Goal: Communication & Community: Answer question/provide support

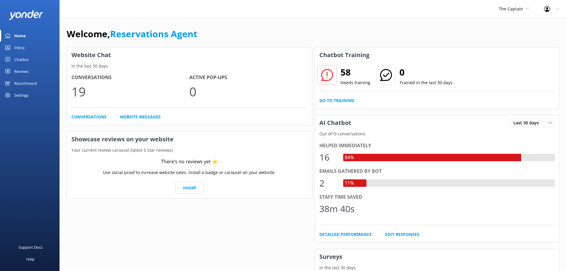
click at [22, 48] on div "Inbox" at bounding box center [19, 48] width 10 height 12
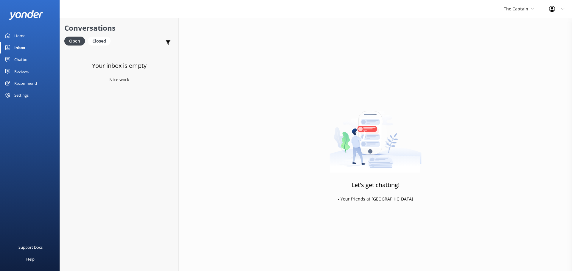
click at [520, 13] on div "The Captain De Palm Island Aruba's Activities Expert The Captain" at bounding box center [518, 9] width 45 height 18
click at [511, 26] on link "De [GEOGRAPHIC_DATA]" at bounding box center [526, 25] width 60 height 14
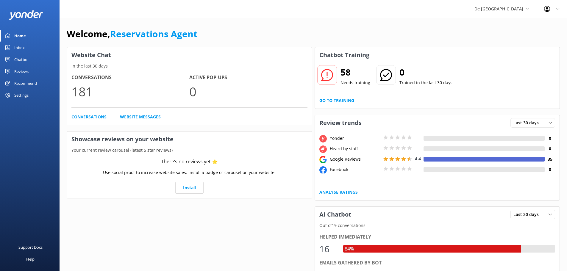
click at [25, 44] on link "Inbox" at bounding box center [30, 48] width 60 height 12
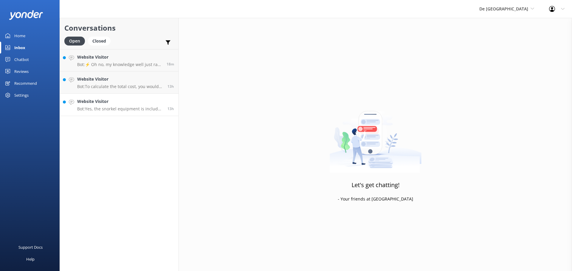
click at [128, 109] on p "Bot: Yes, the snorkel equipment is included in your day package." at bounding box center [120, 108] width 86 height 5
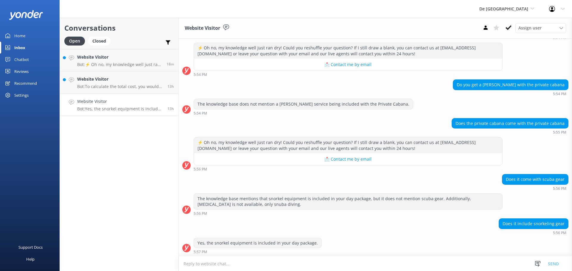
scroll to position [153, 0]
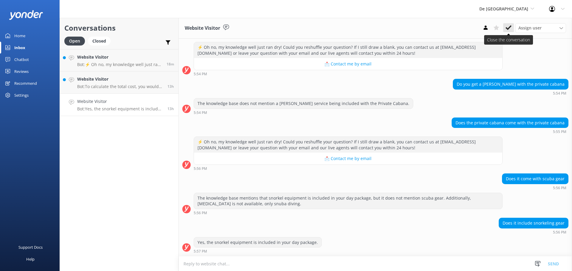
click at [507, 29] on use at bounding box center [508, 27] width 6 height 5
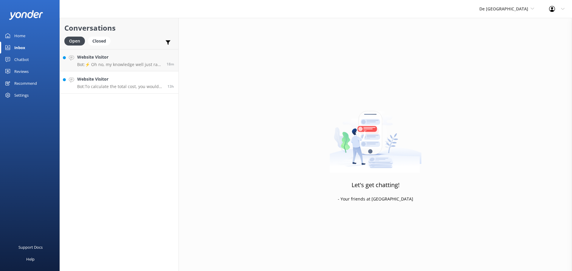
click at [113, 78] on h4 "Website Visitor" at bounding box center [120, 79] width 86 height 7
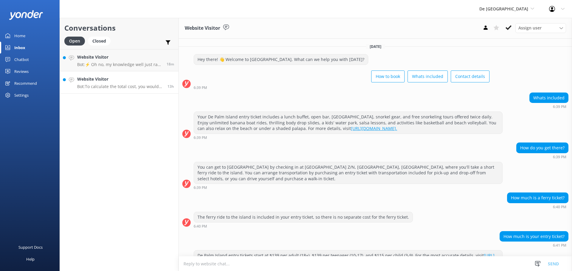
scroll to position [88, 0]
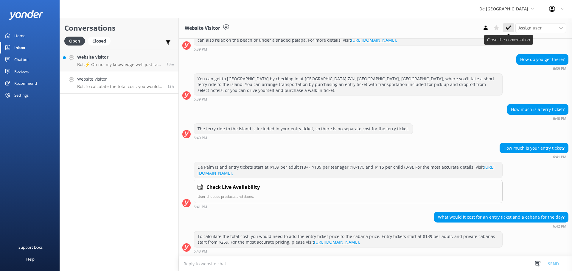
click at [510, 29] on icon at bounding box center [508, 28] width 6 height 6
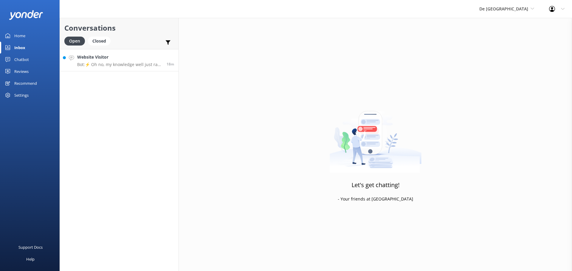
click at [134, 70] on link "Website Visitor Bot: ⚡ Oh no, my knowledge well just ran dry! Could you reshuff…" at bounding box center [119, 60] width 119 height 22
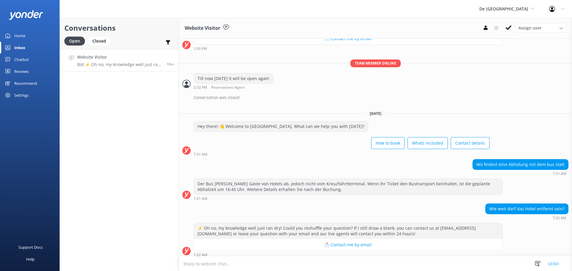
scroll to position [193, 0]
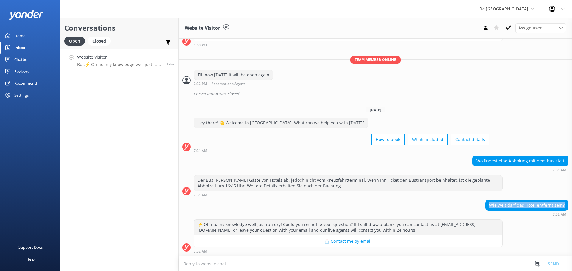
drag, startPoint x: 561, startPoint y: 205, endPoint x: 488, endPoint y: 203, distance: 73.3
click at [486, 201] on div "Wie weit darf das Hotel entfernt sein?" at bounding box center [527, 205] width 83 height 10
copy div "Wie weit darf das Hotel entfernt sein?"
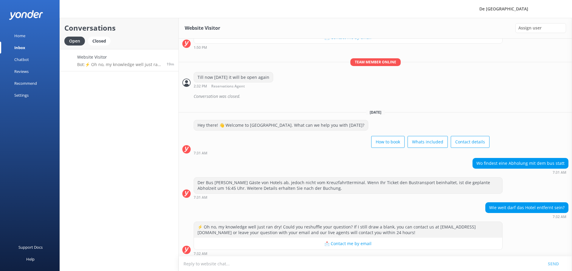
scroll to position [193, 0]
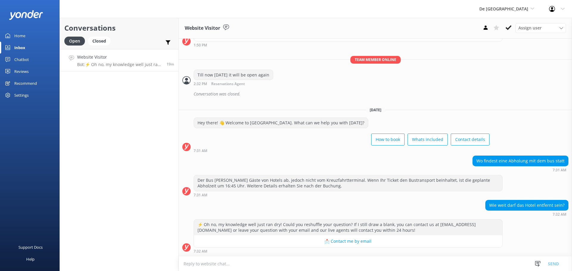
click at [207, 265] on textarea at bounding box center [375, 264] width 393 height 15
click at [228, 264] on textarea "Good morning how cazn we hne" at bounding box center [375, 263] width 393 height 15
click at [248, 261] on textarea "Good morning how can we hne" at bounding box center [375, 263] width 393 height 15
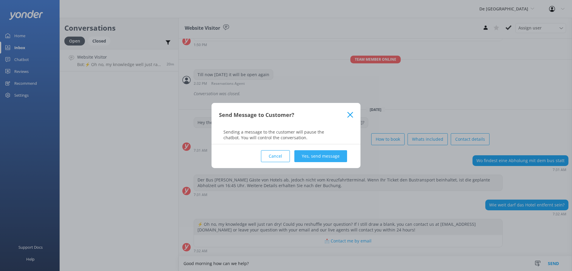
type textarea "Good morning how can we help?"
click at [322, 155] on button "Yes, send message" at bounding box center [320, 156] width 53 height 12
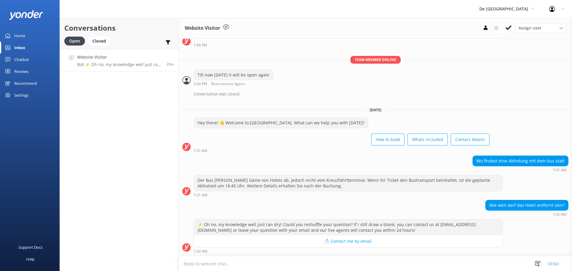
scroll to position [232, 0]
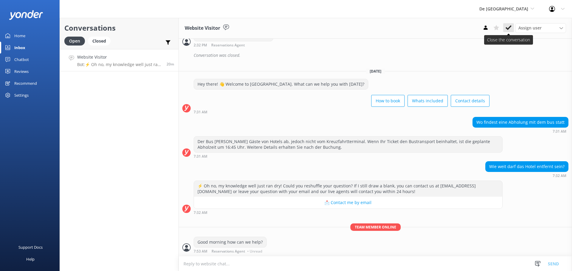
click at [513, 28] on button at bounding box center [508, 27] width 11 height 9
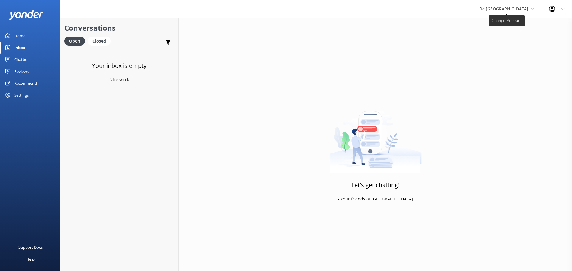
click at [516, 6] on span "De [GEOGRAPHIC_DATA]" at bounding box center [506, 9] width 55 height 7
click at [514, 28] on link "De [GEOGRAPHIC_DATA]" at bounding box center [502, 25] width 60 height 14
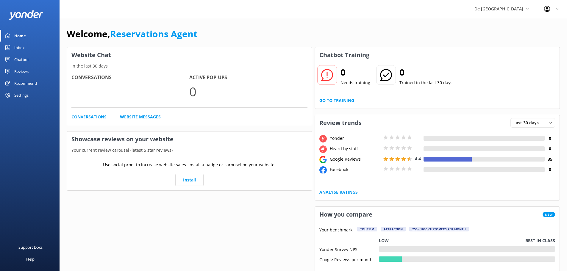
click at [19, 49] on div "Inbox" at bounding box center [19, 48] width 10 height 12
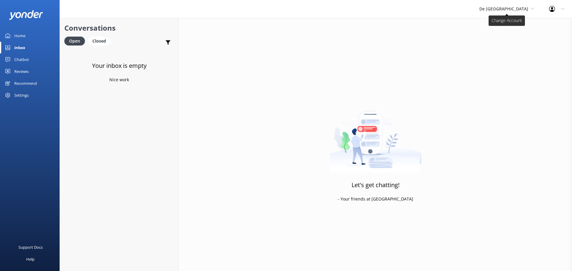
click at [511, 11] on span "De [GEOGRAPHIC_DATA]" at bounding box center [503, 9] width 49 height 6
click at [511, 40] on link "Aruba's Activities Expert" at bounding box center [502, 39] width 60 height 14
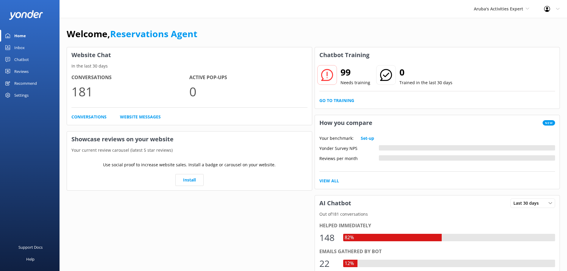
drag, startPoint x: 18, startPoint y: 49, endPoint x: 27, endPoint y: 49, distance: 8.0
click at [18, 49] on div "Inbox" at bounding box center [19, 48] width 10 height 12
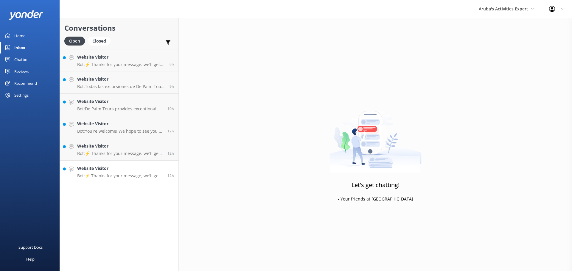
click at [107, 167] on h4 "Website Visitor" at bounding box center [120, 168] width 86 height 7
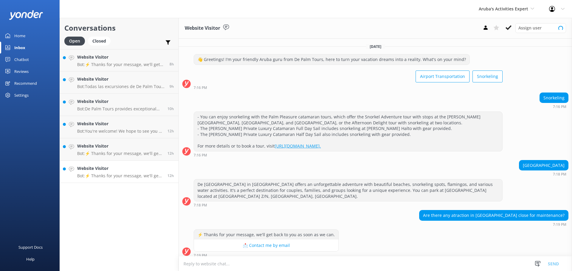
scroll to position [4, 0]
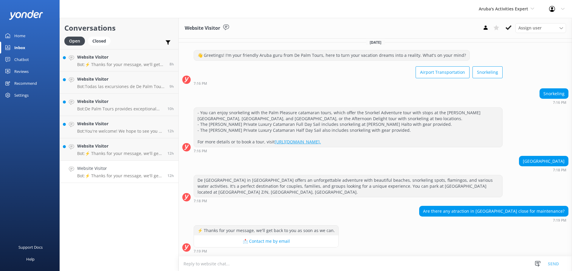
click at [215, 262] on textarea at bounding box center [375, 264] width 393 height 15
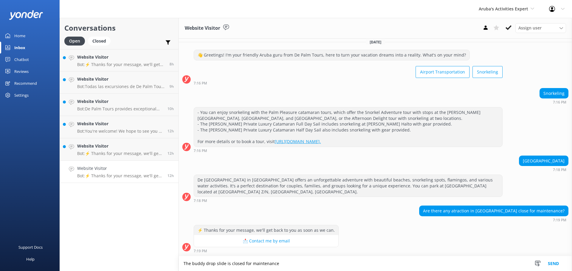
type textarea "The buddy drop slide is closed for maintenance"
click at [555, 266] on button "Send" at bounding box center [553, 263] width 22 height 15
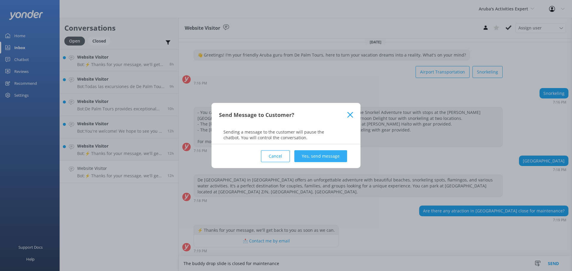
click at [329, 154] on button "Yes, send message" at bounding box center [320, 156] width 53 height 12
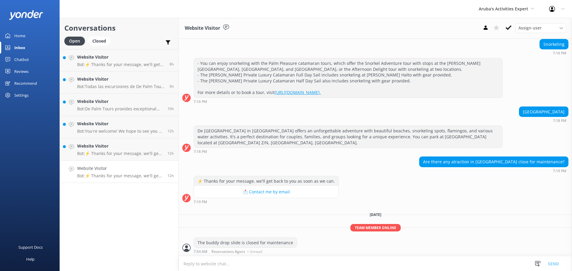
scroll to position [54, 0]
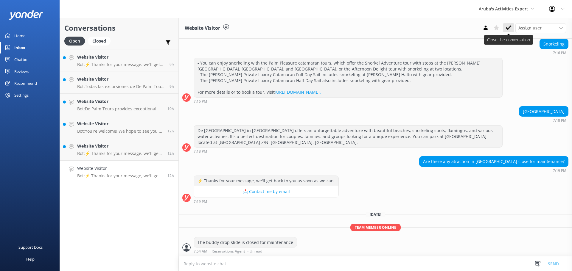
click at [509, 24] on button at bounding box center [508, 27] width 11 height 9
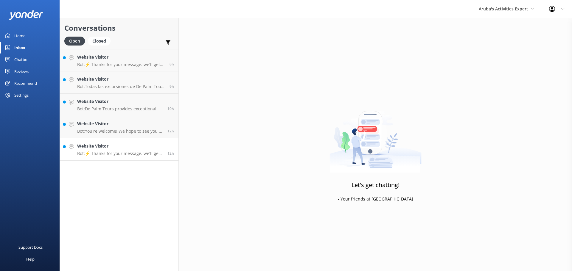
click at [125, 152] on p "Bot: ⚡ Thanks for your message, we'll get back to you as soon as we can." at bounding box center [120, 153] width 86 height 5
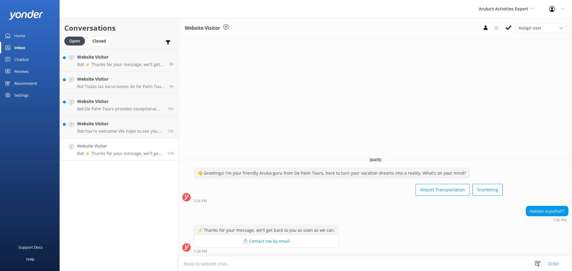
click at [212, 268] on textarea at bounding box center [375, 264] width 393 height 15
type textarea "buenos dias"
click at [556, 262] on button "Send" at bounding box center [553, 263] width 22 height 15
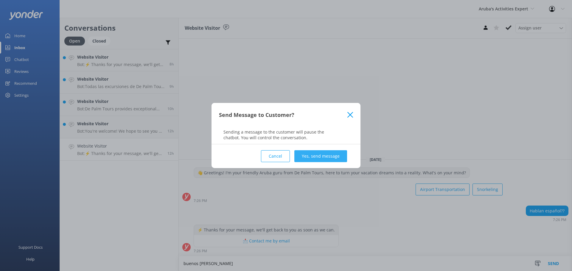
click at [311, 156] on button "Yes, send message" at bounding box center [320, 156] width 53 height 12
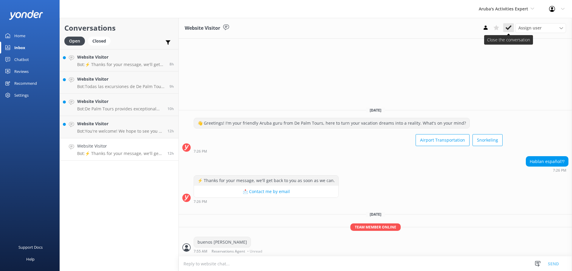
click at [509, 25] on icon at bounding box center [508, 28] width 6 height 6
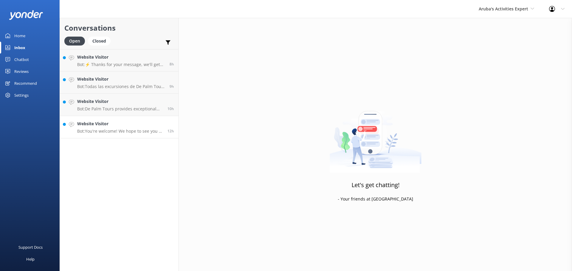
click at [133, 123] on h4 "Website Visitor" at bounding box center [120, 124] width 86 height 7
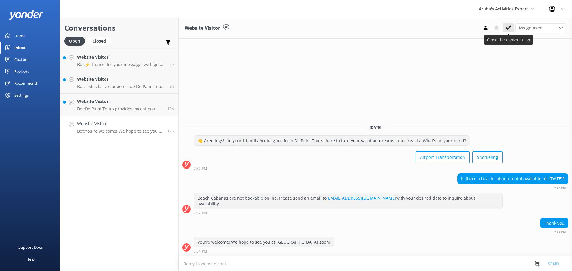
click at [509, 29] on use at bounding box center [508, 27] width 6 height 5
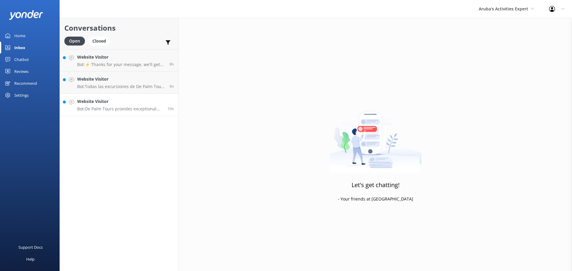
click at [128, 104] on h4 "Website Visitor" at bounding box center [120, 101] width 86 height 7
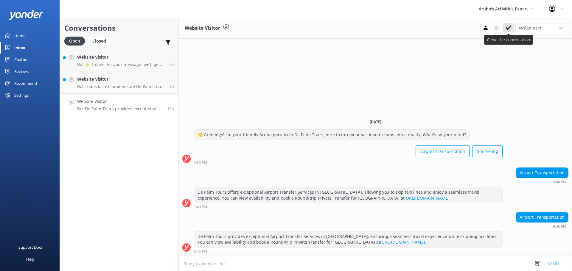
click at [504, 27] on button at bounding box center [508, 27] width 11 height 9
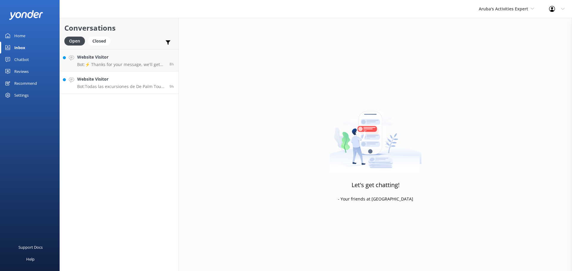
click at [116, 82] on h4 "Website Visitor" at bounding box center [121, 79] width 88 height 7
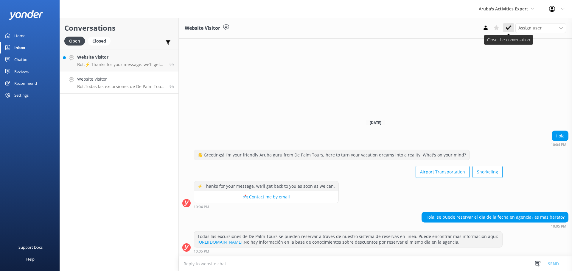
click at [511, 24] on button at bounding box center [508, 27] width 11 height 9
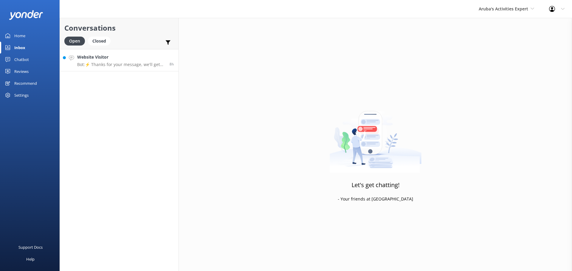
click at [107, 58] on h4 "Website Visitor" at bounding box center [121, 57] width 88 height 7
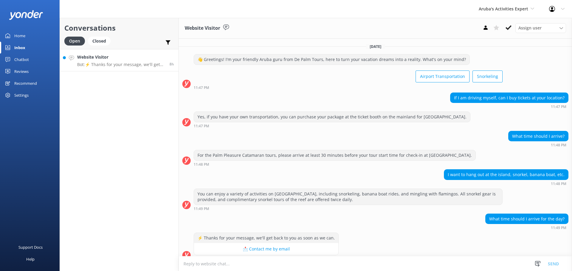
scroll to position [8, 0]
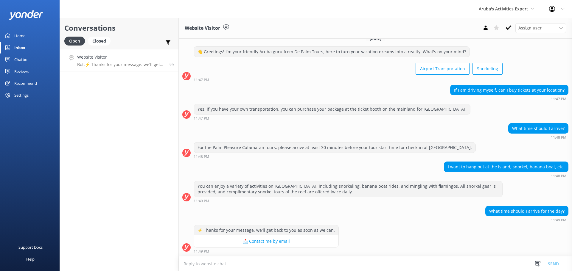
click at [206, 264] on textarea at bounding box center [375, 264] width 393 height 15
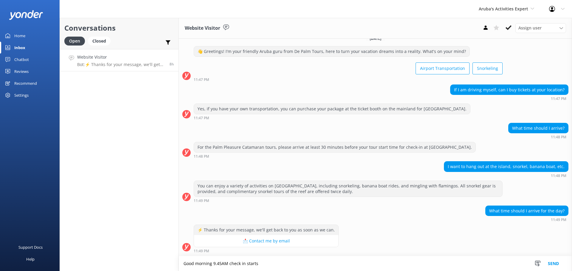
type textarea "Good morning 9.45AM check in starts"
click at [549, 263] on button "Send" at bounding box center [553, 263] width 22 height 15
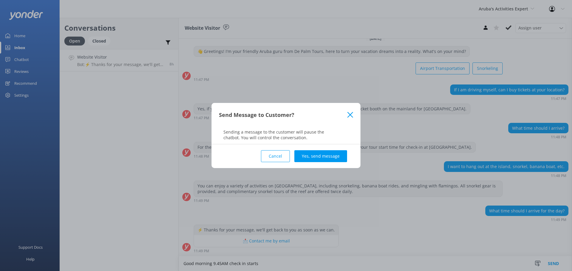
drag, startPoint x: 312, startPoint y: 155, endPoint x: 329, endPoint y: 158, distance: 17.2
click at [313, 155] on button "Yes, send message" at bounding box center [320, 156] width 53 height 12
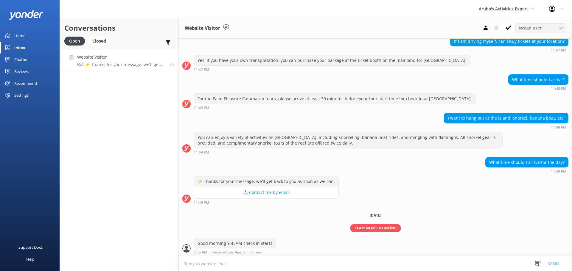
scroll to position [57, 0]
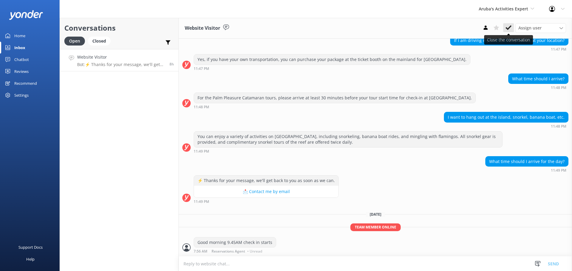
click at [503, 24] on button at bounding box center [508, 27] width 11 height 9
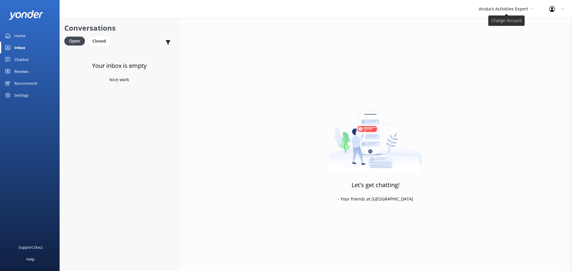
click at [505, 10] on span "Aruba's Activities Expert" at bounding box center [503, 9] width 49 height 6
click at [497, 24] on link "De [GEOGRAPHIC_DATA]" at bounding box center [501, 25] width 60 height 14
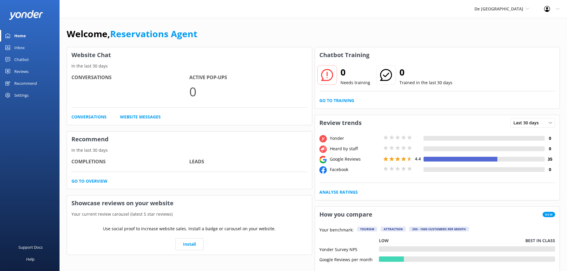
click at [18, 46] on div "Inbox" at bounding box center [19, 48] width 10 height 12
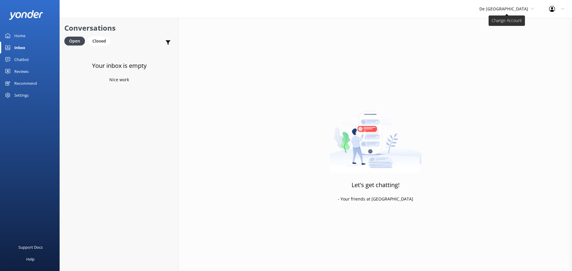
click at [510, 7] on span "De [GEOGRAPHIC_DATA]" at bounding box center [503, 9] width 49 height 6
click at [502, 34] on link "Aruba's Activities Expert" at bounding box center [502, 39] width 60 height 14
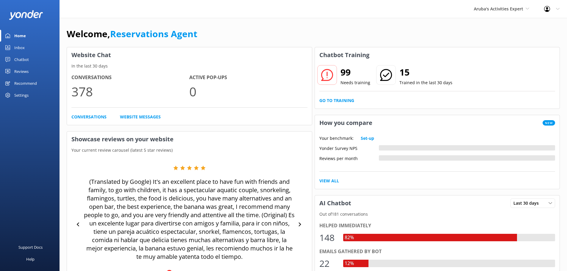
click at [31, 46] on link "Inbox" at bounding box center [30, 48] width 60 height 12
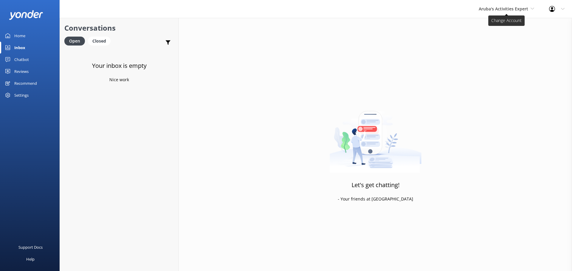
click at [497, 11] on span "Aruba's Activities Expert" at bounding box center [503, 9] width 49 height 6
click at [492, 50] on link "The Captain" at bounding box center [501, 53] width 60 height 14
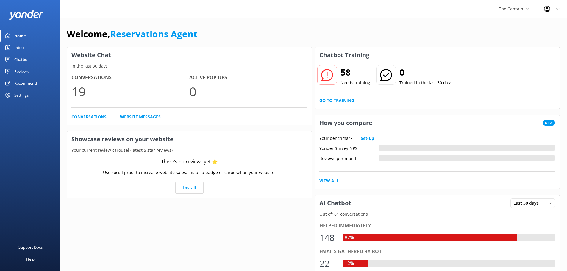
drag, startPoint x: 20, startPoint y: 44, endPoint x: 33, endPoint y: 47, distance: 13.2
click at [21, 44] on div "Inbox" at bounding box center [19, 48] width 10 height 12
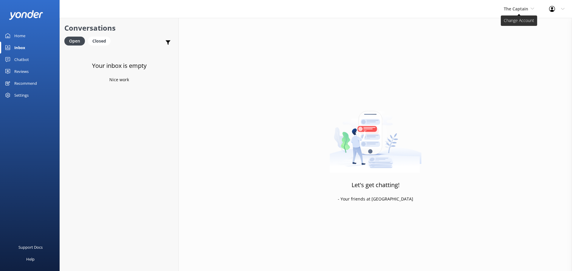
click at [510, 6] on span "The Captain" at bounding box center [516, 9] width 24 height 6
click at [515, 30] on link "De [GEOGRAPHIC_DATA]" at bounding box center [526, 25] width 60 height 14
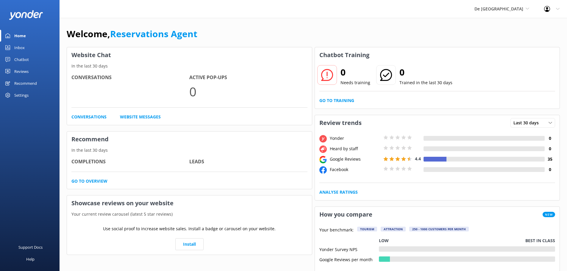
click at [30, 49] on link "Inbox" at bounding box center [30, 48] width 60 height 12
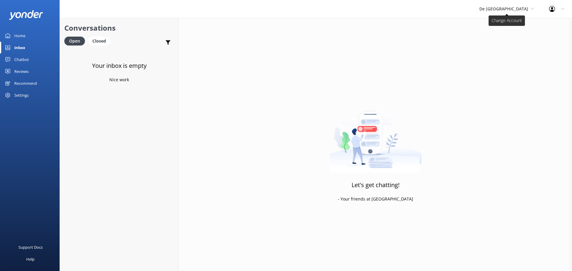
click at [504, 7] on span "De [GEOGRAPHIC_DATA]" at bounding box center [503, 9] width 49 height 6
click at [500, 38] on link "Aruba's Activities Expert" at bounding box center [502, 39] width 60 height 14
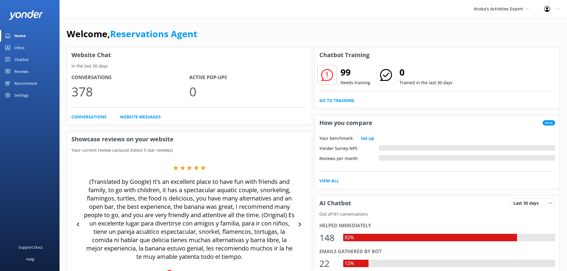
click at [32, 45] on link "Inbox" at bounding box center [30, 48] width 60 height 12
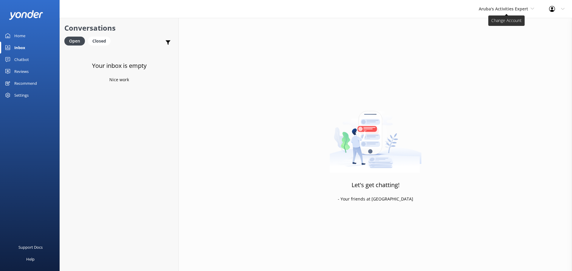
click at [507, 10] on span "Aruba's Activities Expert" at bounding box center [503, 9] width 49 height 6
click at [492, 53] on link "The Captain" at bounding box center [501, 53] width 60 height 14
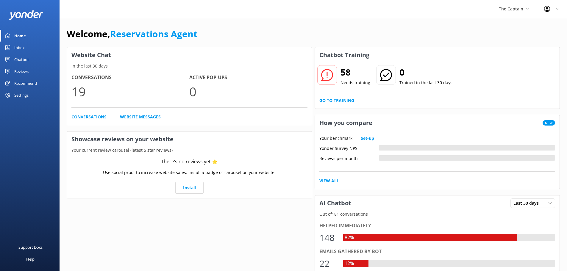
click at [20, 49] on div "Inbox" at bounding box center [19, 48] width 10 height 12
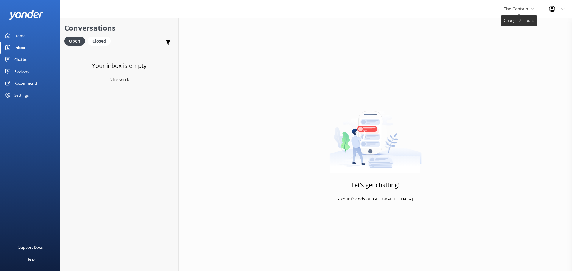
click at [513, 10] on span "The Captain" at bounding box center [516, 9] width 24 height 6
click at [507, 22] on link "De [GEOGRAPHIC_DATA]" at bounding box center [526, 25] width 60 height 14
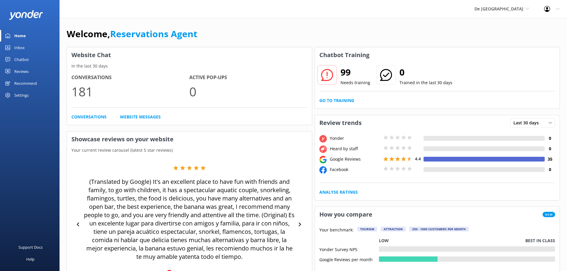
click at [27, 49] on link "Inbox" at bounding box center [30, 48] width 60 height 12
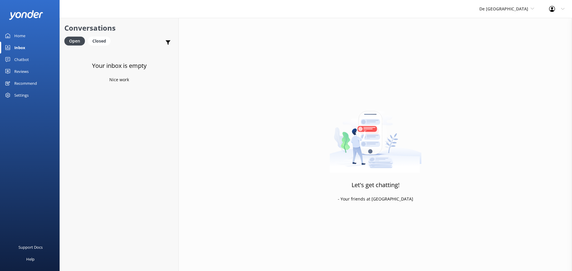
click at [511, 13] on div "De [GEOGRAPHIC_DATA] [GEOGRAPHIC_DATA] [GEOGRAPHIC_DATA]'s Activities Expert Th…" at bounding box center [507, 9] width 70 height 18
click at [509, 37] on link "Aruba's Activities Expert" at bounding box center [502, 39] width 60 height 14
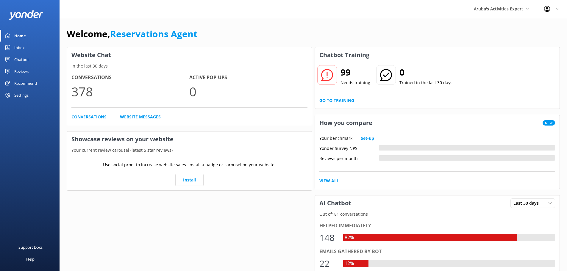
click at [23, 44] on div "Inbox" at bounding box center [19, 48] width 10 height 12
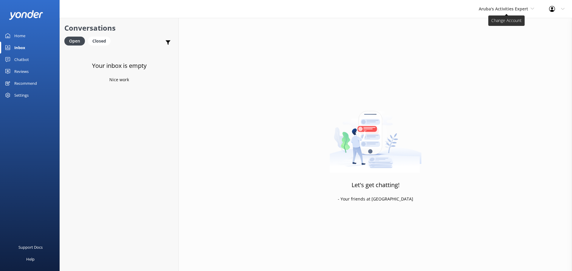
click at [516, 10] on span "Aruba's Activities Expert" at bounding box center [503, 9] width 49 height 6
click at [498, 52] on link "The Captain" at bounding box center [501, 53] width 60 height 14
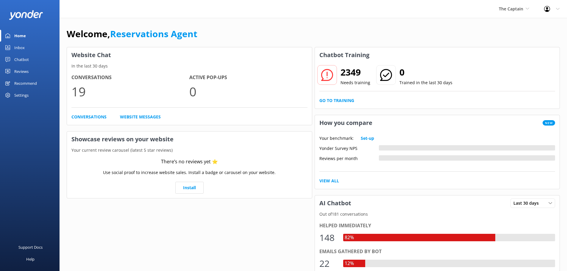
click at [24, 43] on div "Inbox" at bounding box center [19, 48] width 10 height 12
